Goal: Task Accomplishment & Management: Use online tool/utility

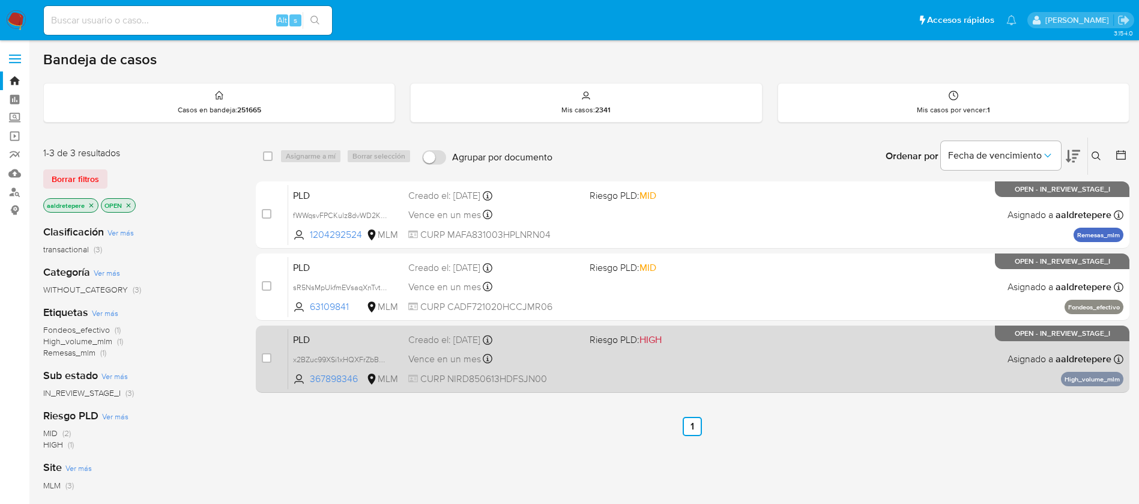
click at [708, 379] on div "PLD x2BZuc99XSi1xHQXFrZbBqAj 367898346 MLM Riesgo PLD: HIGH Creado el: [DATE] C…" at bounding box center [705, 358] width 835 height 61
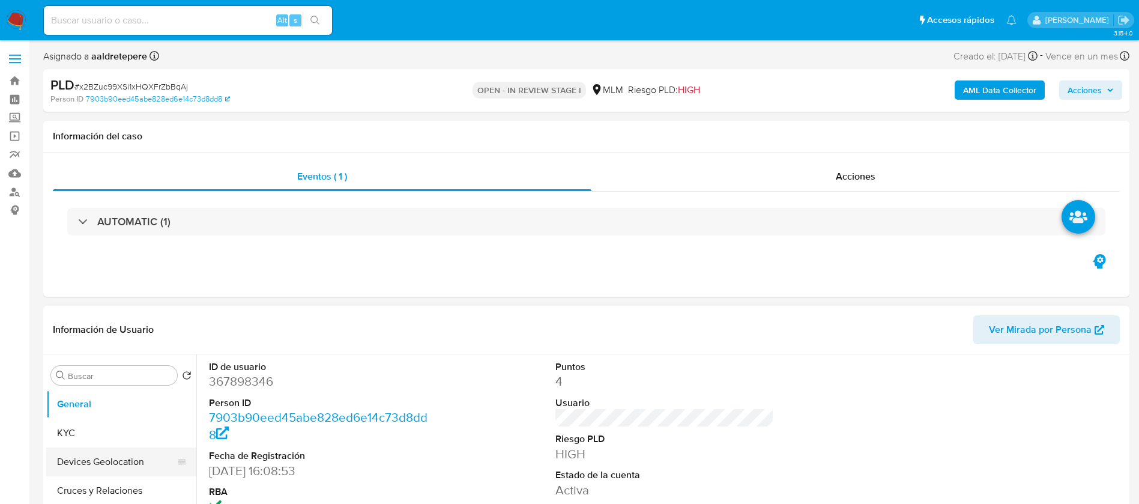
click at [82, 447] on button "Devices Geolocation" at bounding box center [116, 461] width 140 height 29
select select "10"
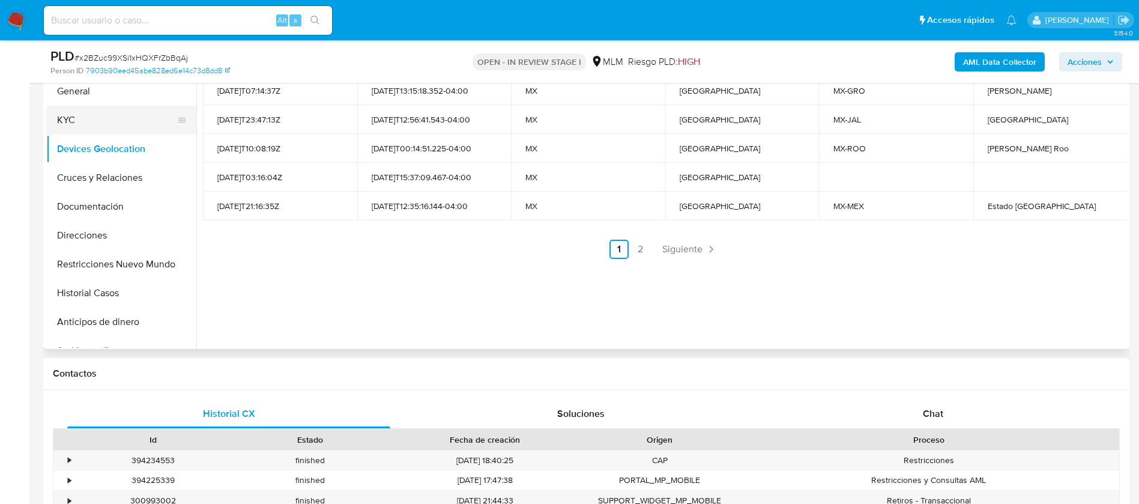
click at [118, 132] on button "KYC" at bounding box center [116, 120] width 140 height 29
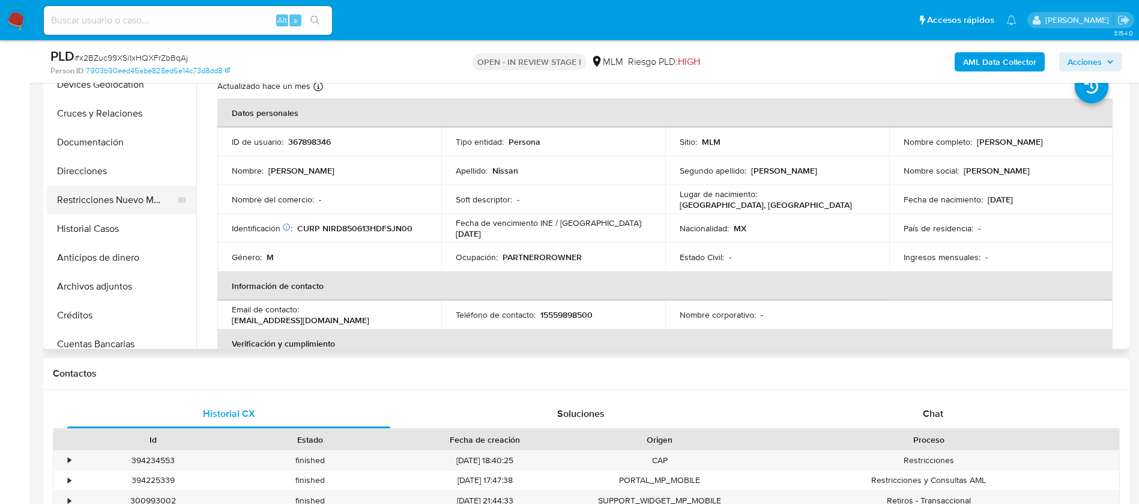
scroll to position [90, 0]
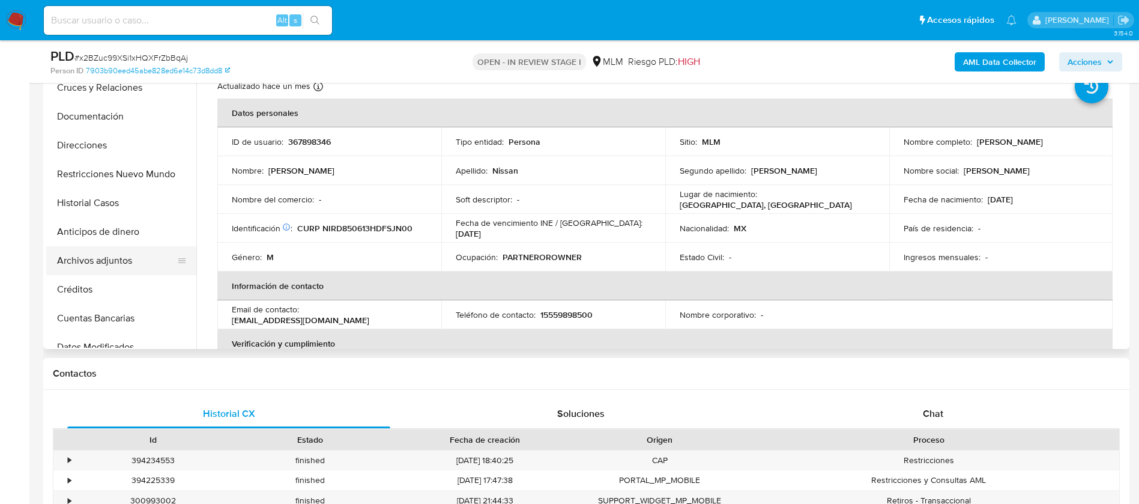
click at [103, 251] on button "Archivos adjuntos" at bounding box center [116, 260] width 140 height 29
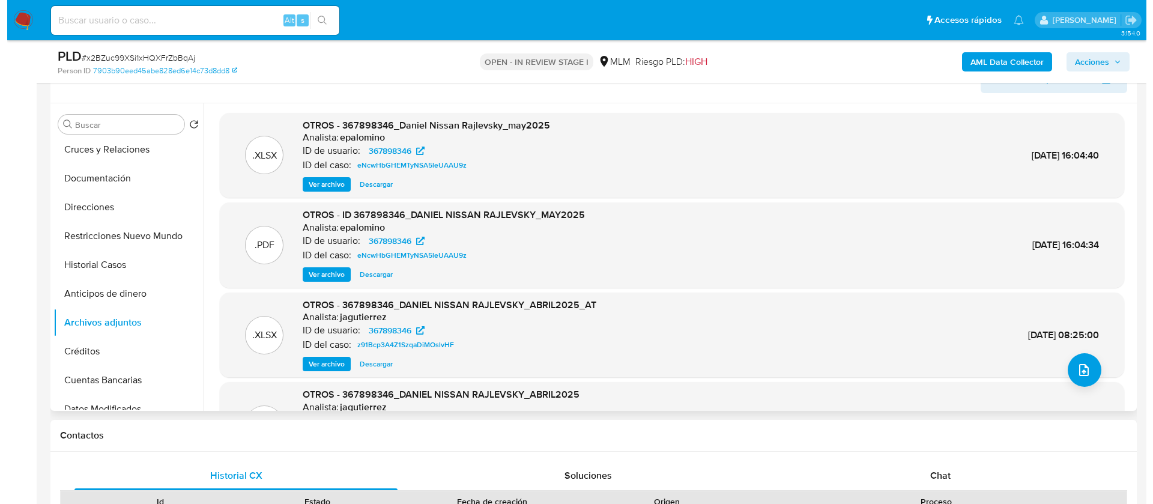
scroll to position [180, 0]
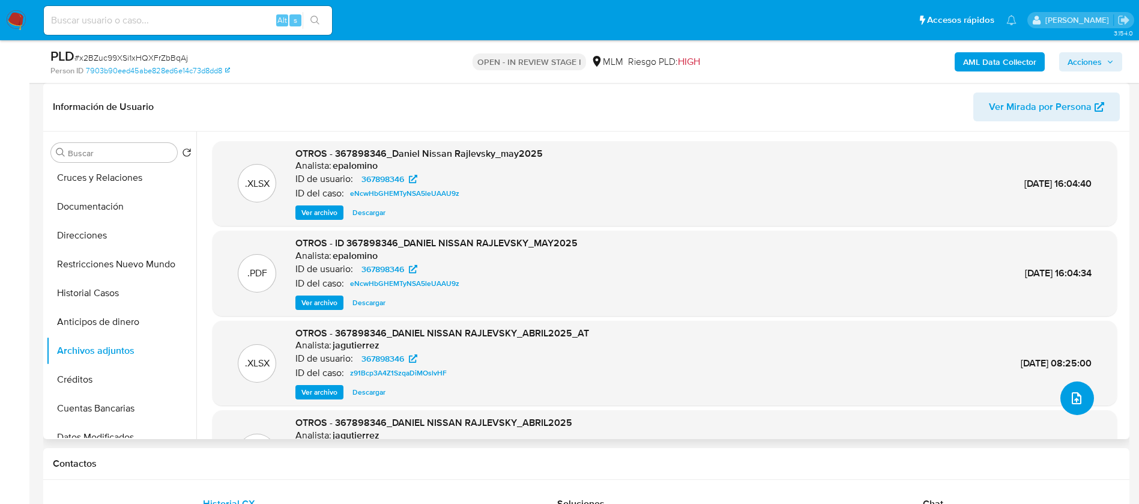
click at [1069, 397] on icon "upload-file" at bounding box center [1076, 398] width 14 height 14
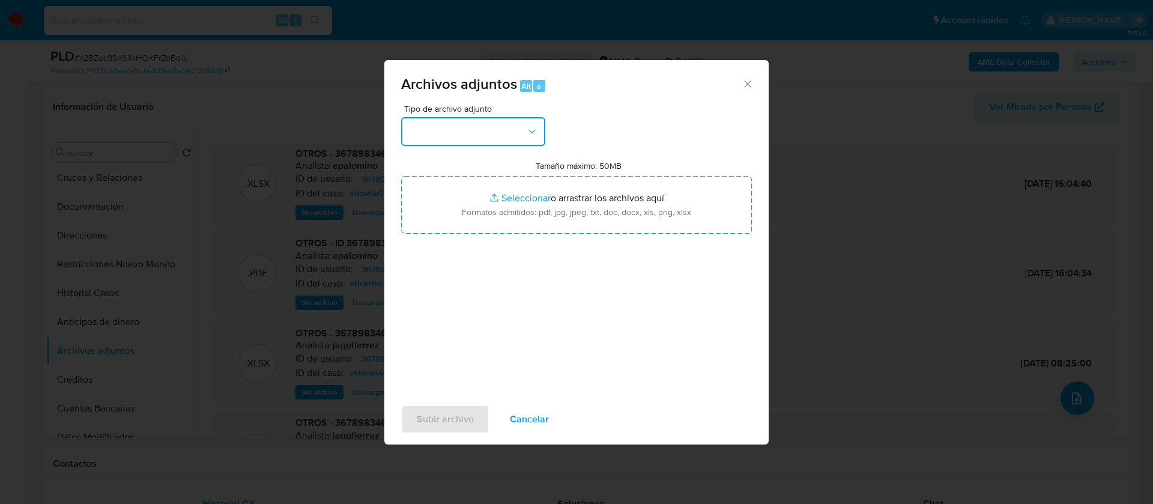
click at [501, 130] on button "button" at bounding box center [473, 131] width 144 height 29
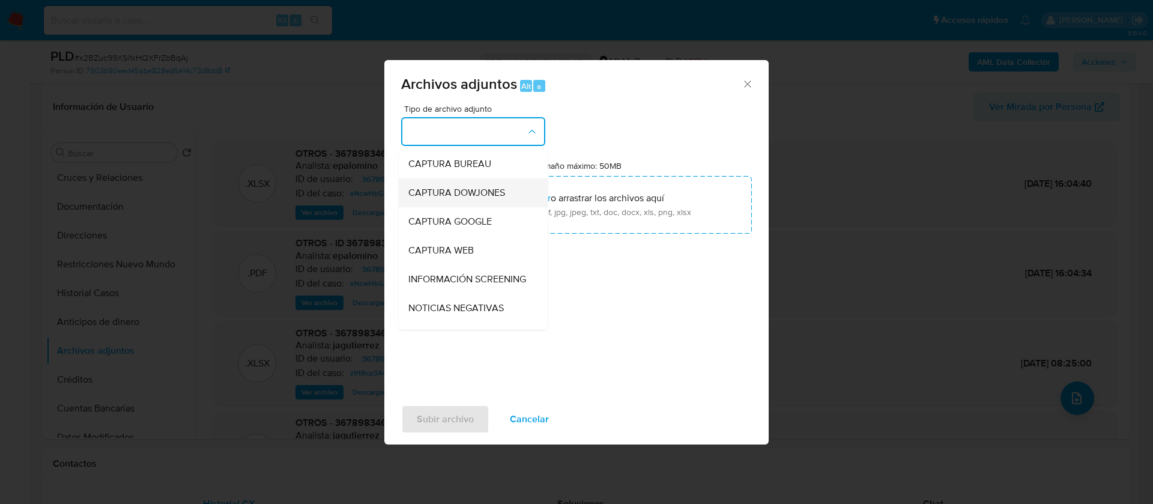
scroll to position [90, 0]
drag, startPoint x: 462, startPoint y: 283, endPoint x: 518, endPoint y: 235, distance: 73.7
click at [462, 283] on div "OTROS" at bounding box center [469, 275] width 122 height 29
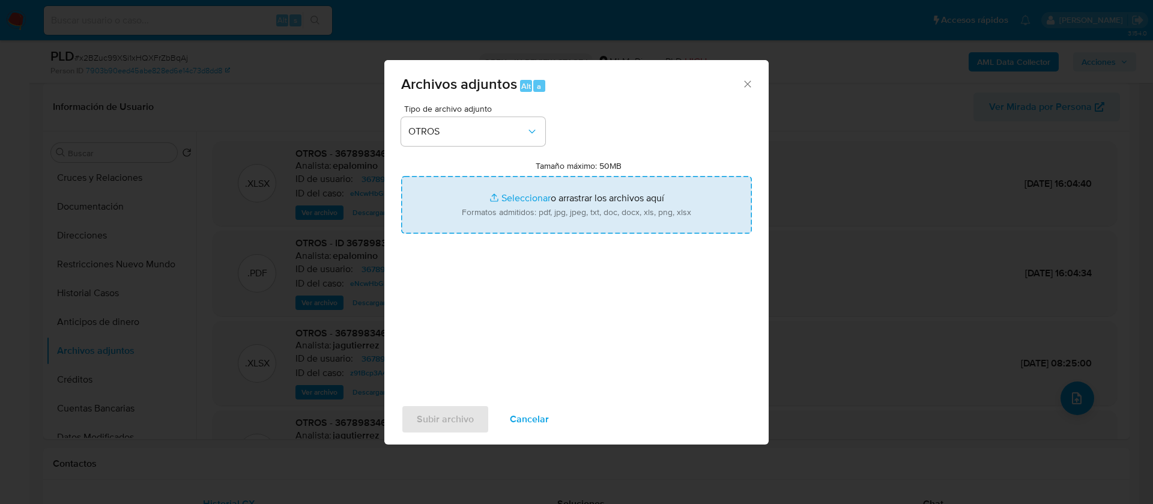
click at [561, 202] on input "Tamaño máximo: 50MB Seleccionar archivos" at bounding box center [576, 205] width 351 height 58
type input "C:\fakepath\367898346_DANIEL NISSAN RAJLEVSKY_JULIO 2025.xlsx"
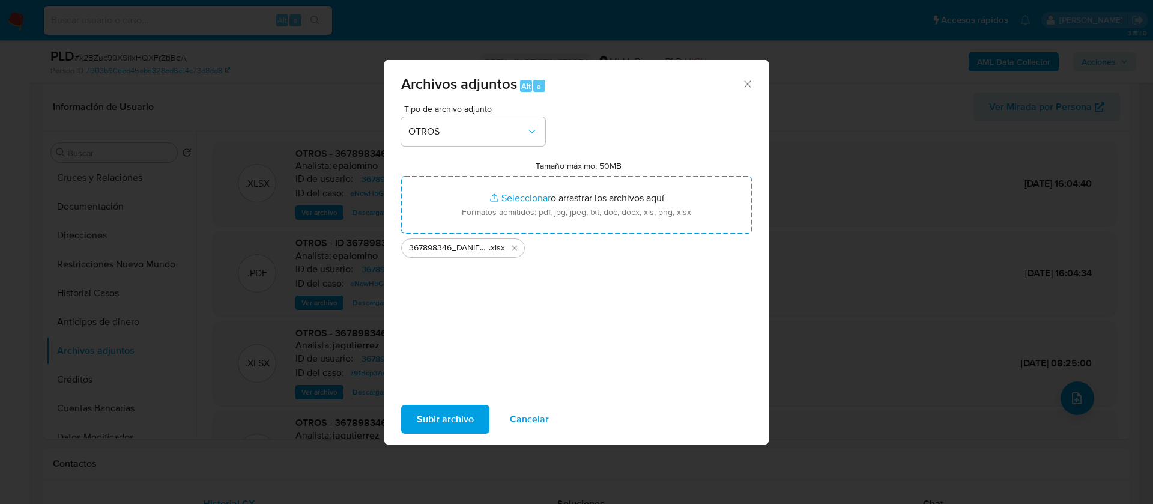
click at [460, 426] on span "Subir archivo" at bounding box center [445, 419] width 57 height 26
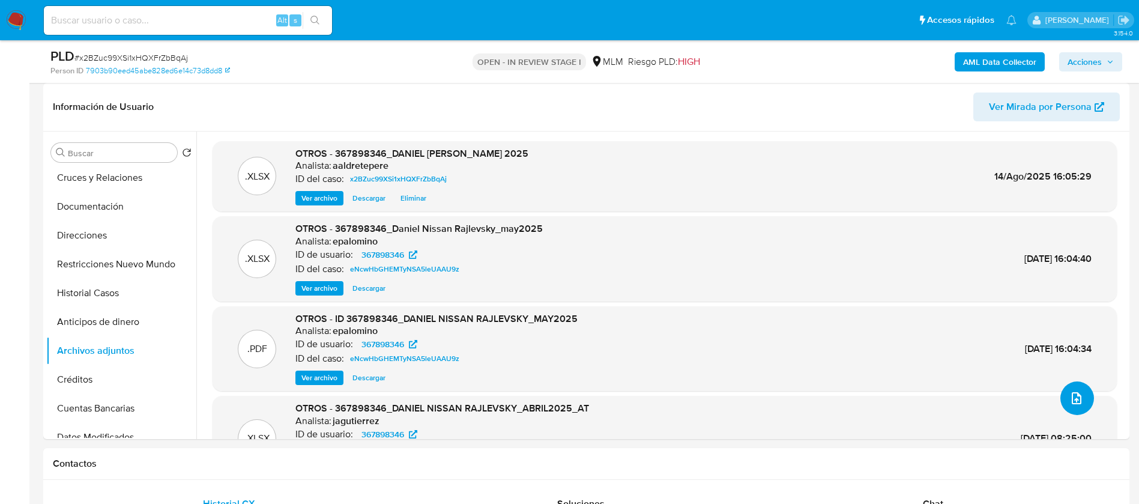
click at [1070, 403] on icon "upload-file" at bounding box center [1076, 398] width 14 height 14
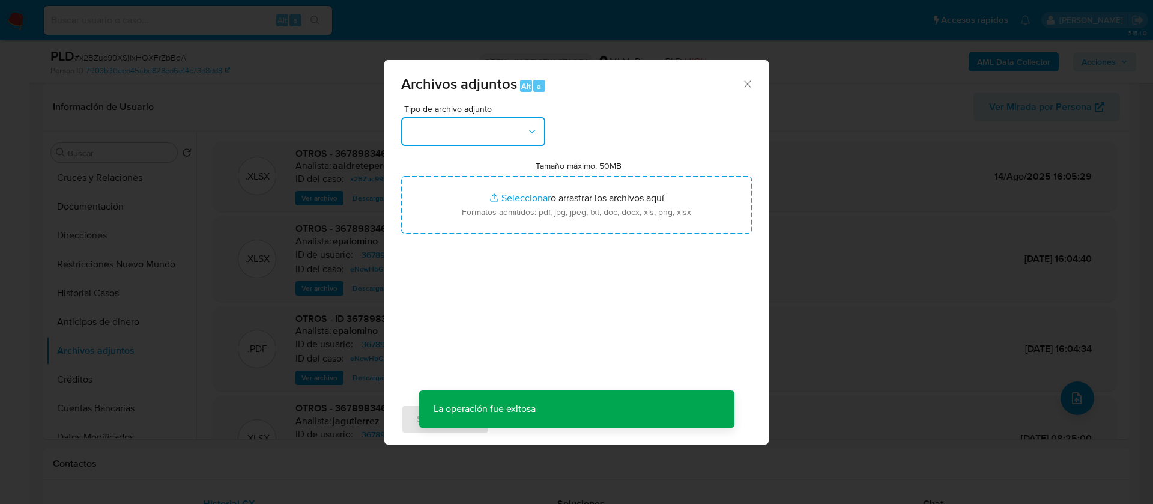
click at [445, 132] on button "button" at bounding box center [473, 131] width 144 height 29
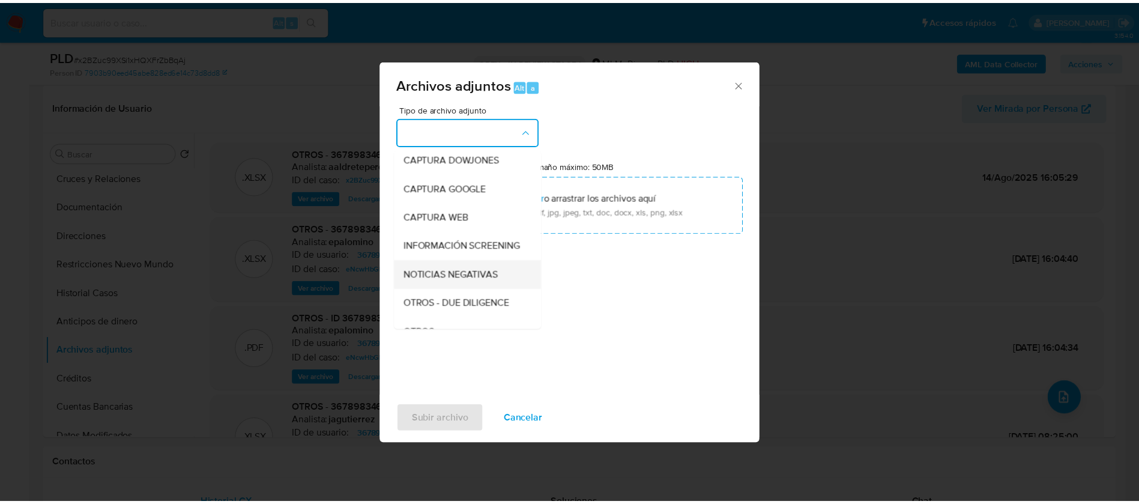
scroll to position [124, 0]
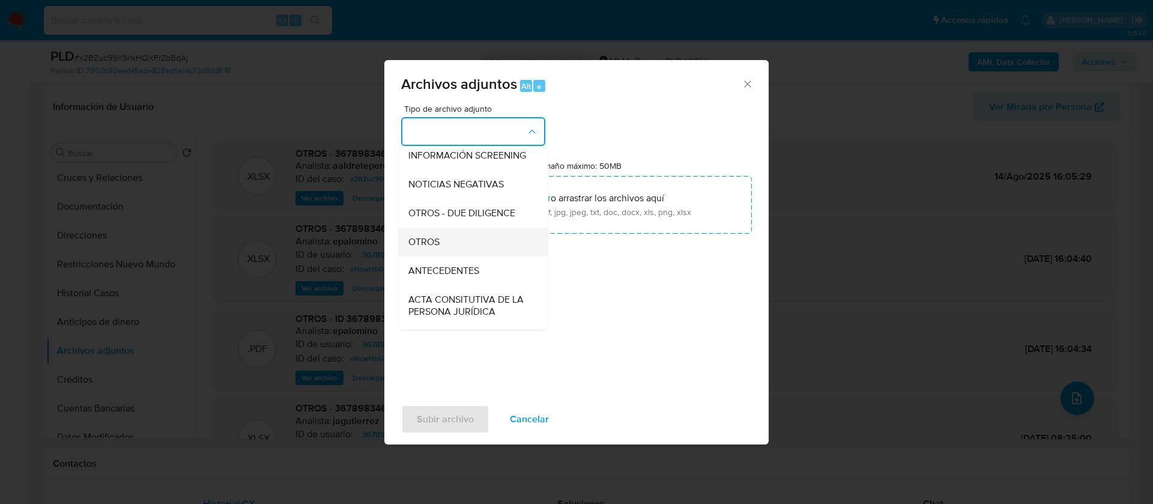
click at [455, 256] on div "OTROS" at bounding box center [469, 242] width 122 height 29
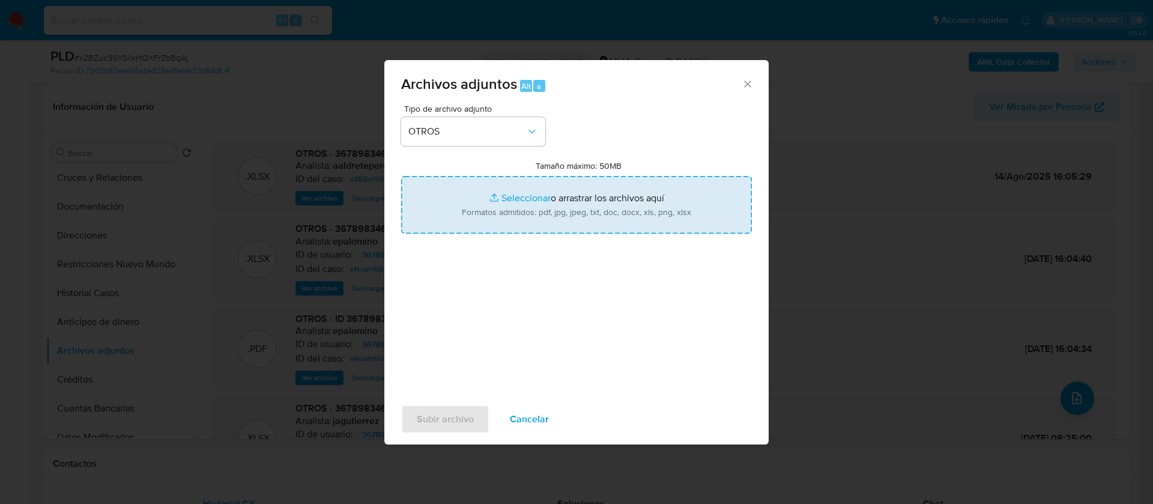
click at [568, 216] on input "Tamaño máximo: 50MB Seleccionar archivos" at bounding box center [576, 205] width 351 height 58
type input "C:\fakepath\367898346_DANIEL NISSAN RAJLEVSKY_JULIO 2025.pdf"
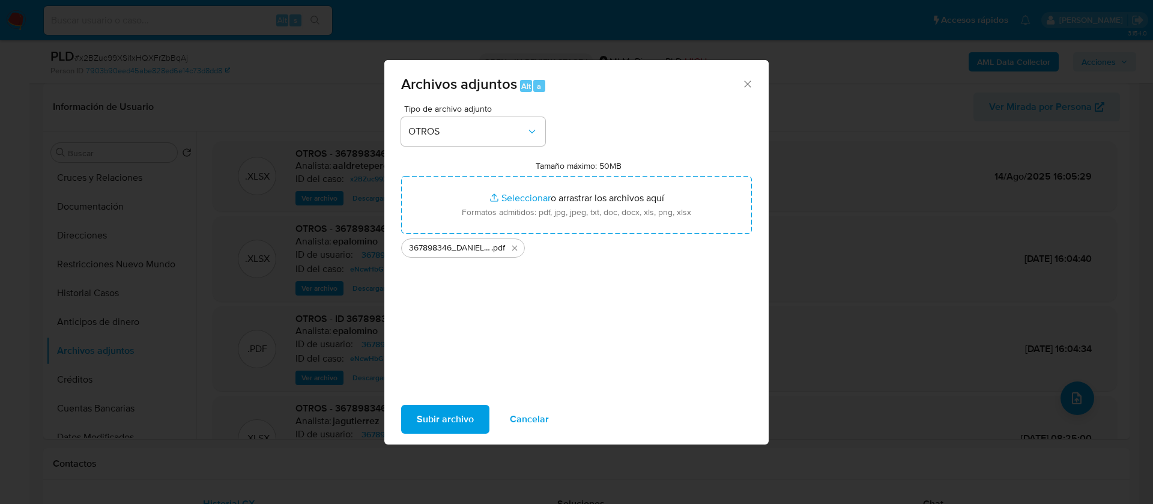
click at [446, 426] on span "Subir archivo" at bounding box center [445, 419] width 57 height 26
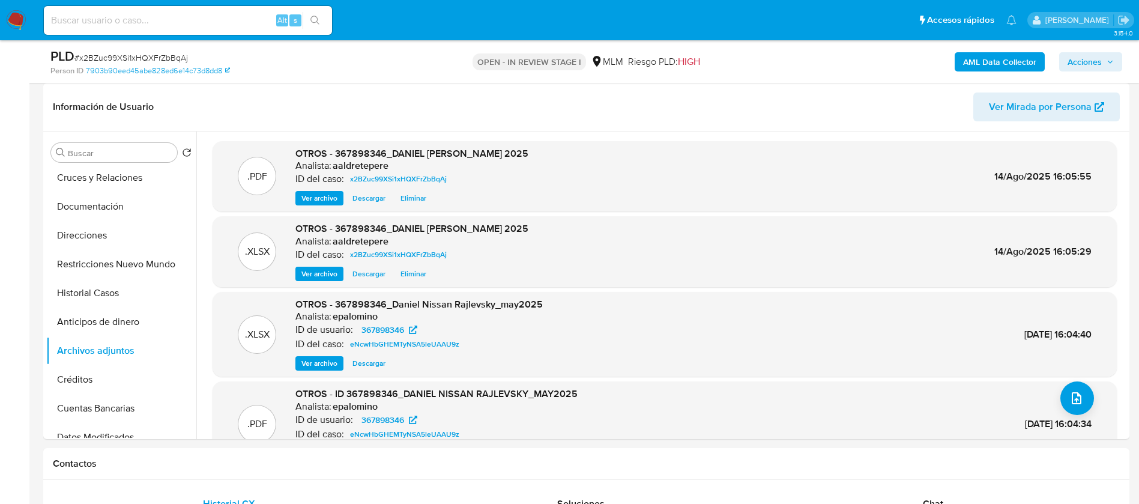
click at [1090, 57] on span "Acciones" at bounding box center [1084, 61] width 34 height 19
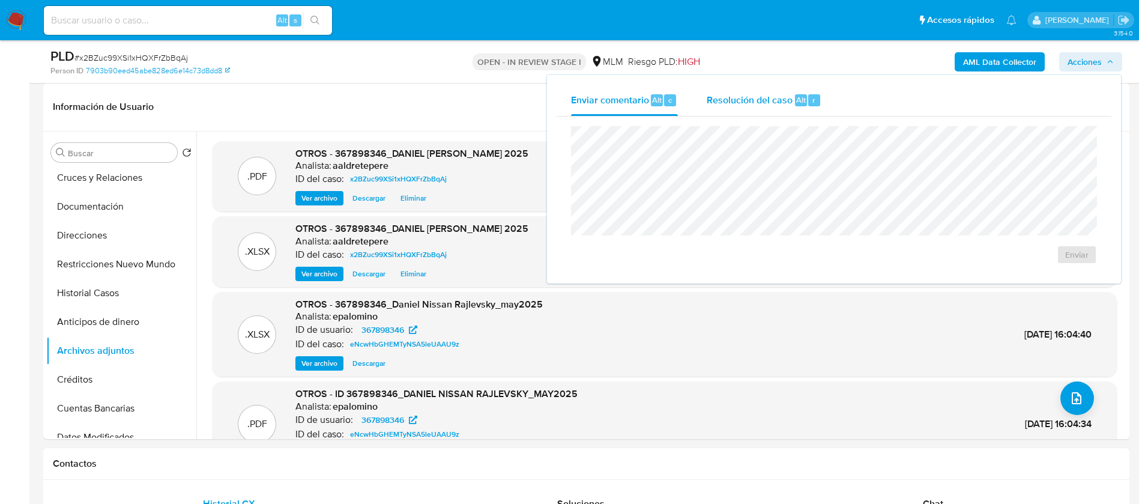
click at [742, 104] on span "Resolución del caso" at bounding box center [750, 99] width 86 height 14
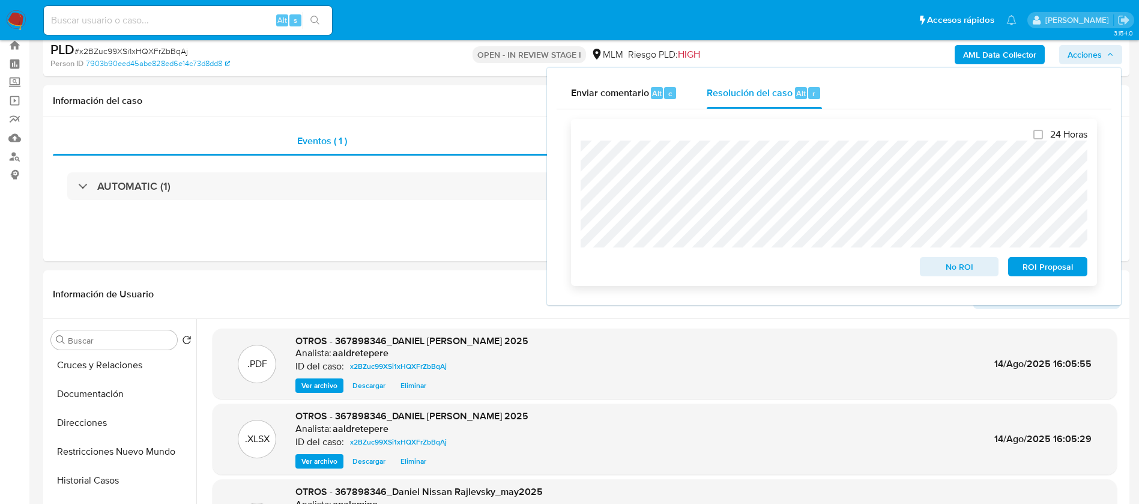
scroll to position [0, 0]
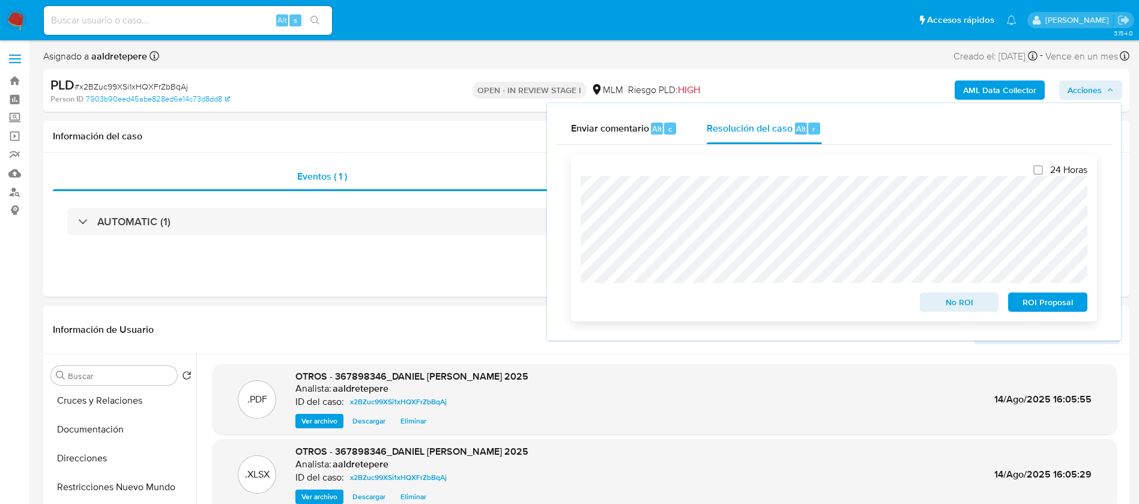
click at [580, 220] on div "24 Horas No ROI ROI Proposal" at bounding box center [834, 237] width 526 height 167
click at [576, 249] on div "24 Horas No ROI ROI Proposal" at bounding box center [834, 237] width 526 height 167
click at [1056, 304] on span "ROI Proposal" at bounding box center [1047, 302] width 62 height 17
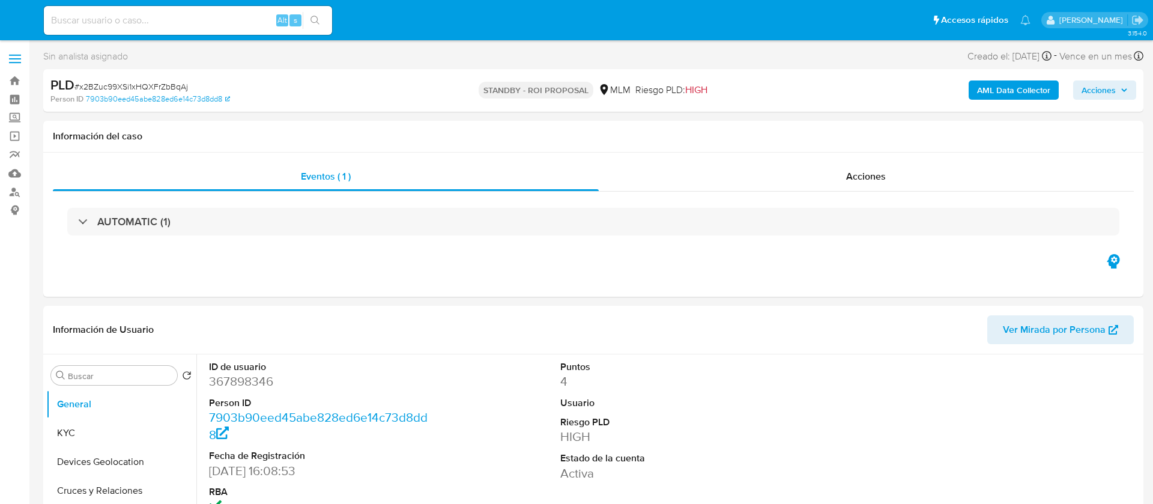
select select "10"
